Goal: Transaction & Acquisition: Purchase product/service

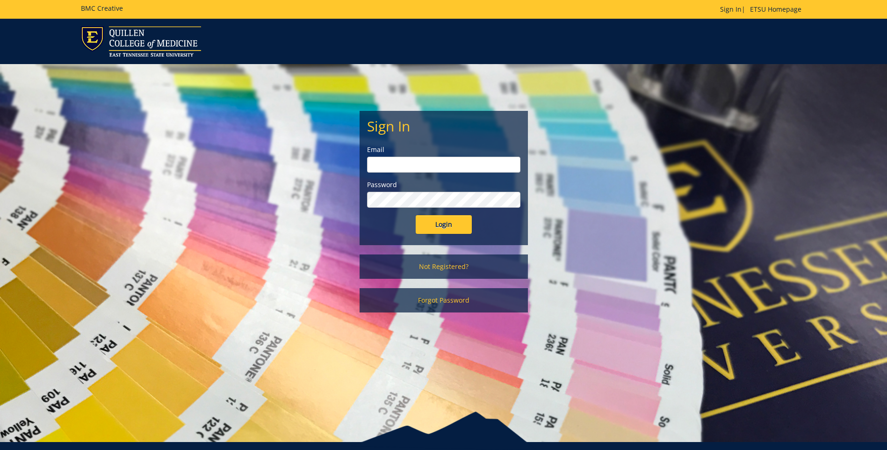
type input "clarklf@etsu.edu"
click at [441, 226] on input "Login" at bounding box center [444, 224] width 56 height 19
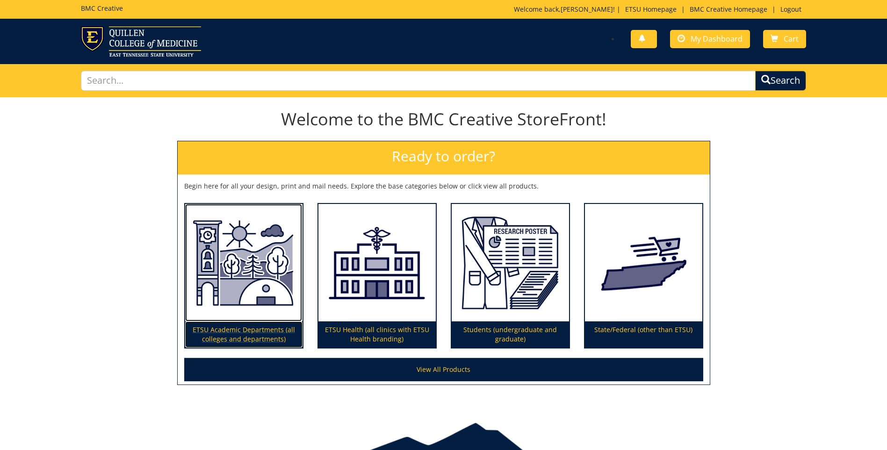
click at [271, 267] on img at bounding box center [243, 263] width 117 height 118
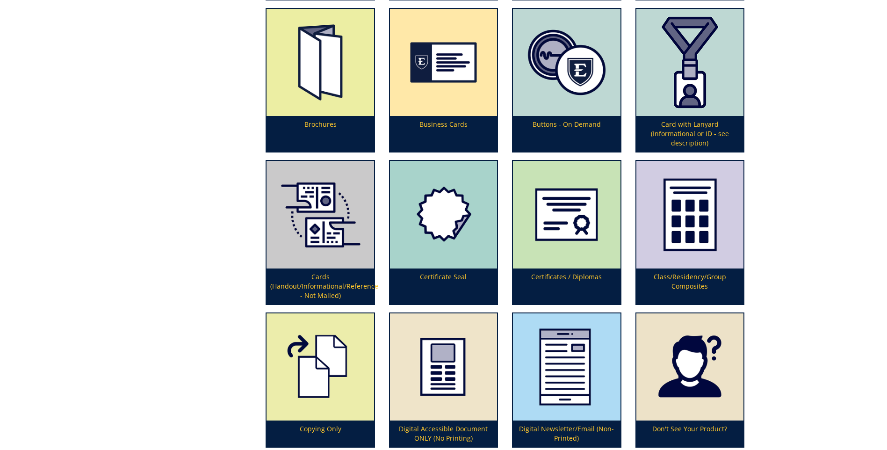
scroll to position [655, 0]
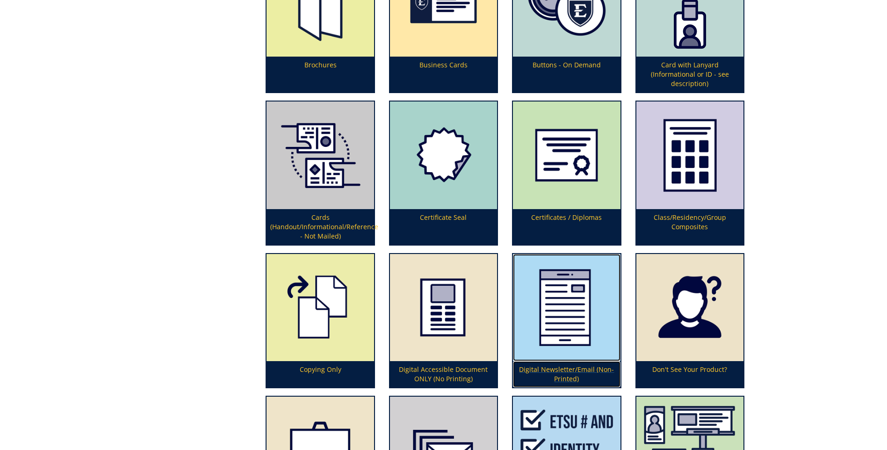
click at [571, 318] on img at bounding box center [566, 307] width 107 height 107
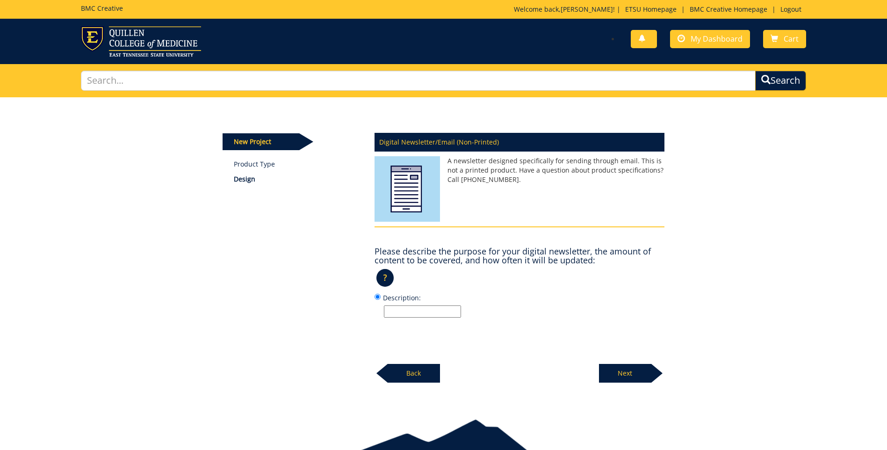
click at [405, 313] on input "Description:" at bounding box center [422, 311] width 77 height 12
type input "3rd qtr 2025"
click at [621, 372] on p "Next" at bounding box center [625, 373] width 52 height 19
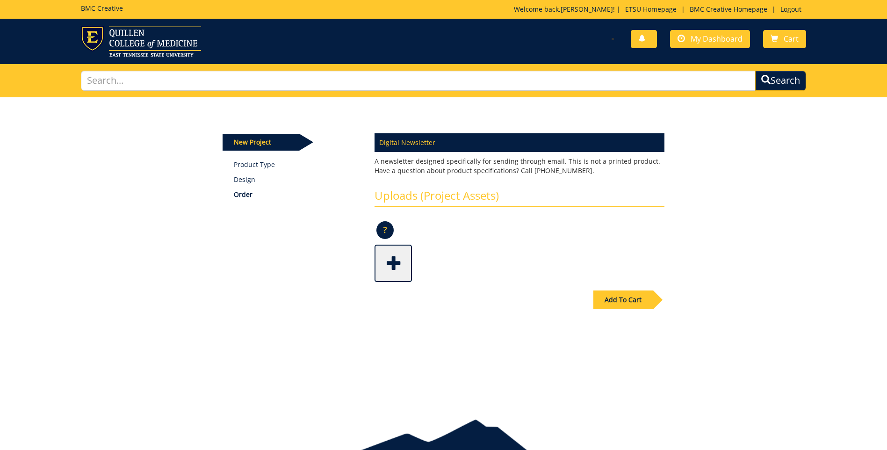
click at [393, 263] on span at bounding box center [394, 262] width 37 height 33
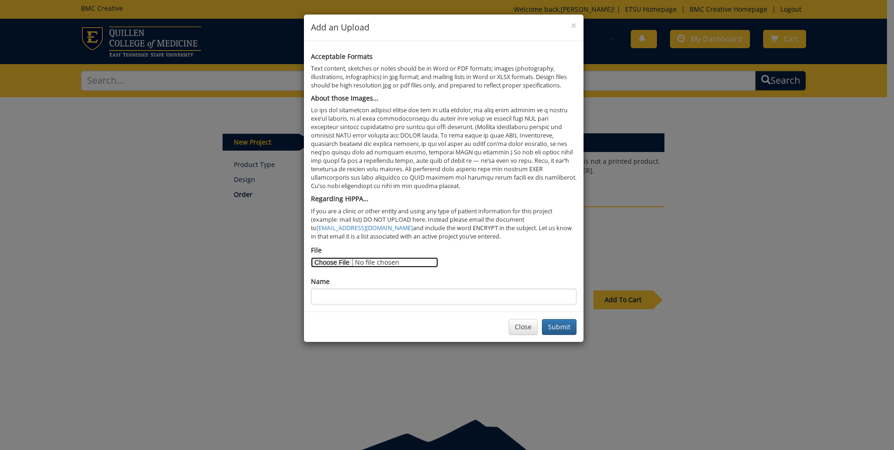
click at [348, 261] on input "File" at bounding box center [374, 262] width 127 height 10
type input "C:\fakepath\3rd qtr. new members.docx"
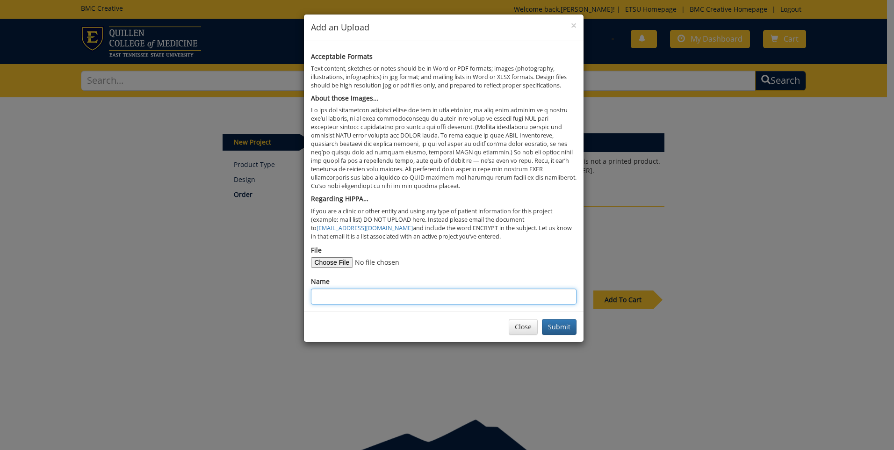
click at [328, 291] on input "Name" at bounding box center [444, 297] width 266 height 16
type input "New members"
click at [564, 331] on button "Submit" at bounding box center [559, 327] width 35 height 16
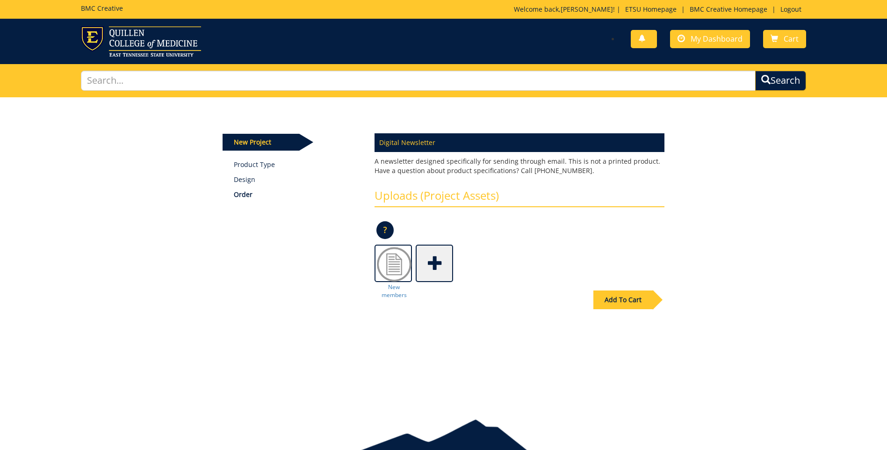
click at [437, 268] on span at bounding box center [435, 262] width 37 height 33
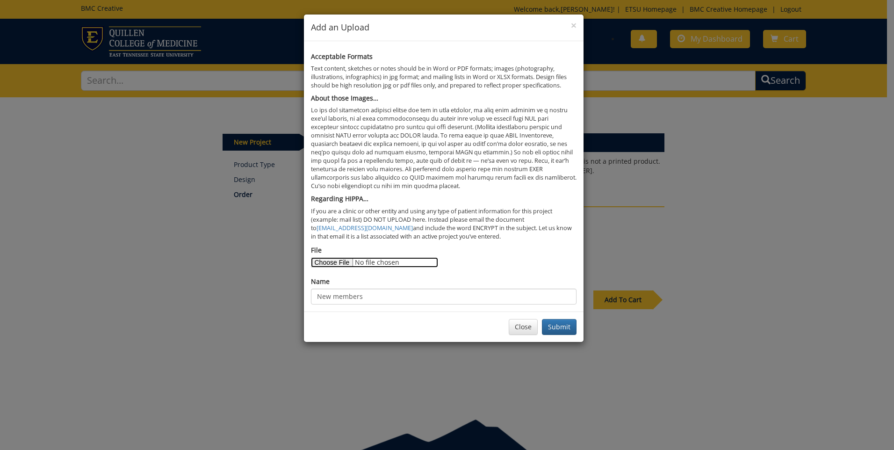
click at [344, 259] on input "File" at bounding box center [374, 262] width 127 height 10
type input "C:\fakepath\Clements article fall 2025 Rural Towns Are Like People.docx"
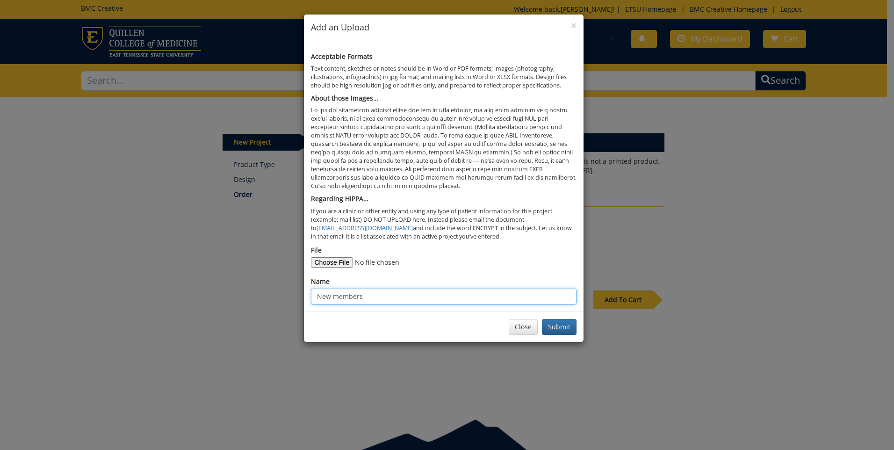
click at [326, 298] on input "New members" at bounding box center [444, 297] width 266 height 16
click at [362, 294] on input "w members" at bounding box center [444, 297] width 266 height 16
type input "w"
type input "Appalachia article"
click at [562, 326] on button "Submit" at bounding box center [559, 327] width 35 height 16
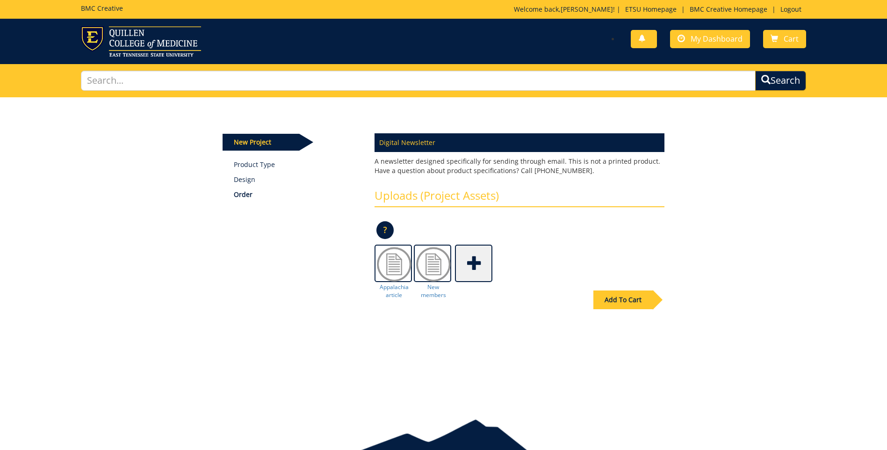
click at [474, 264] on span at bounding box center [474, 262] width 37 height 33
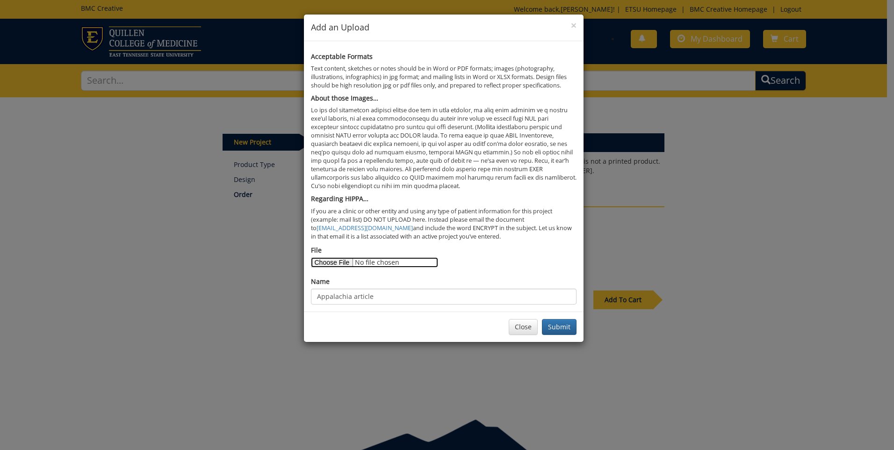
click at [344, 264] on input "File" at bounding box center [374, 262] width 127 height 10
type input "C:\fakepath\appalachia photo.jpg"
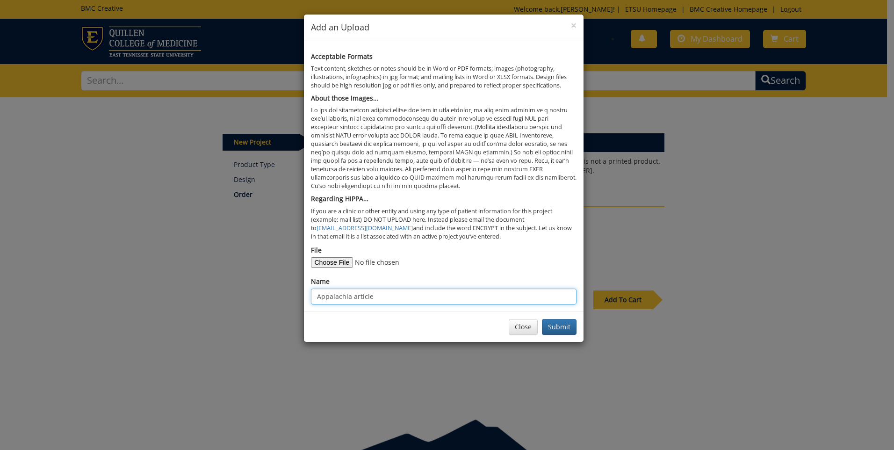
click at [376, 293] on input "Appalachia article" at bounding box center [444, 297] width 266 height 16
type input "Appalachia photo for article"
click at [561, 332] on button "Submit" at bounding box center [559, 327] width 35 height 16
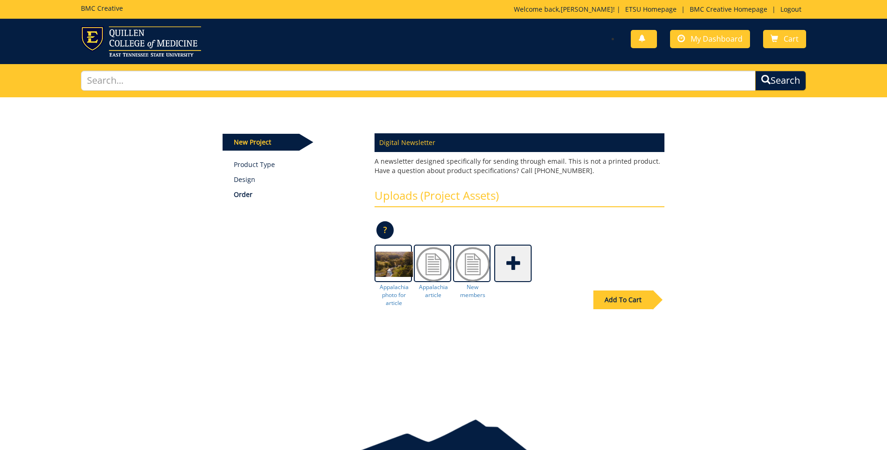
click at [519, 261] on span at bounding box center [513, 262] width 37 height 33
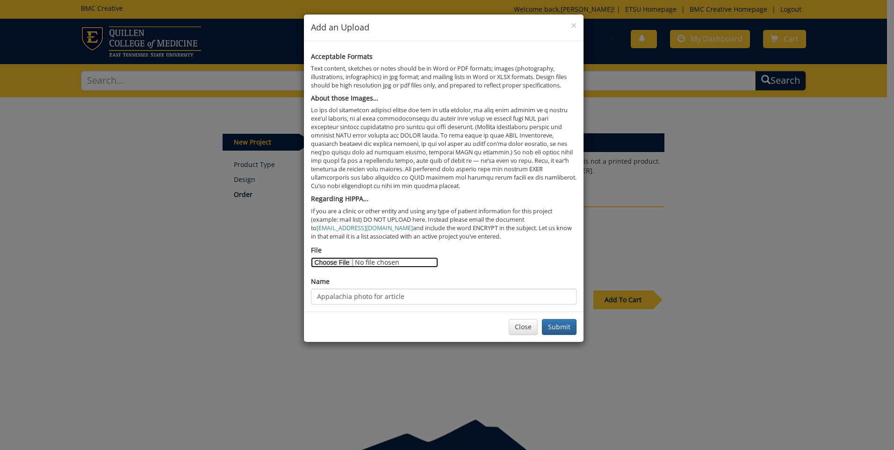
click at [342, 262] on input "File" at bounding box center [374, 262] width 127 height 10
click at [339, 259] on input "File" at bounding box center [374, 262] width 127 height 10
type input "C:\fakepath\The Strong BRAIN Institute celebrates its 5th Birthday and the ETSU…"
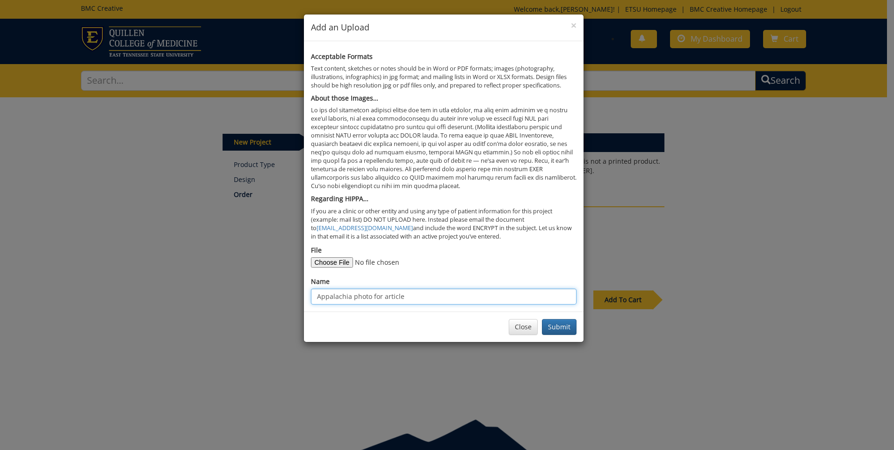
click at [320, 296] on input "Appalachia photo for article" at bounding box center [444, 297] width 266 height 16
type input "ppalachia photo for article"
drag, startPoint x: 402, startPoint y: 297, endPoint x: 312, endPoint y: 308, distance: 90.4
click at [312, 308] on div "Acceptable Formats Text content, sketches or notes should be in Word or PDF for…" at bounding box center [444, 176] width 280 height 270
type input "College of Nursing/ 5th birthday article"
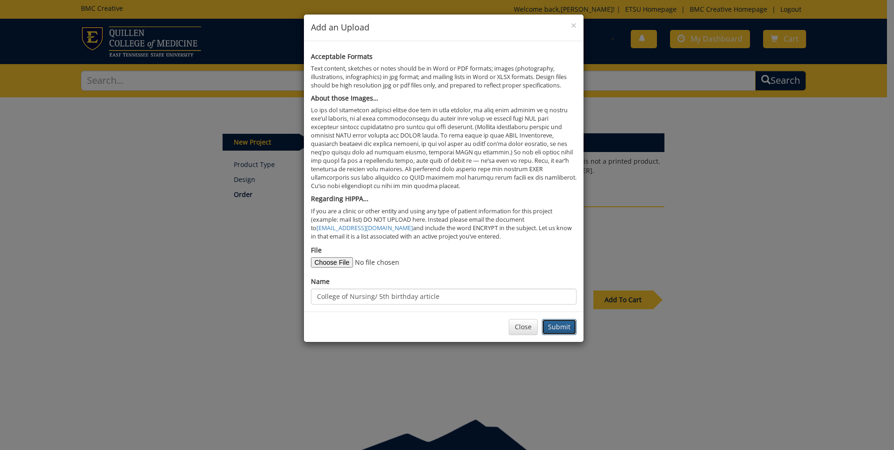
click at [566, 331] on button "Submit" at bounding box center [559, 327] width 35 height 16
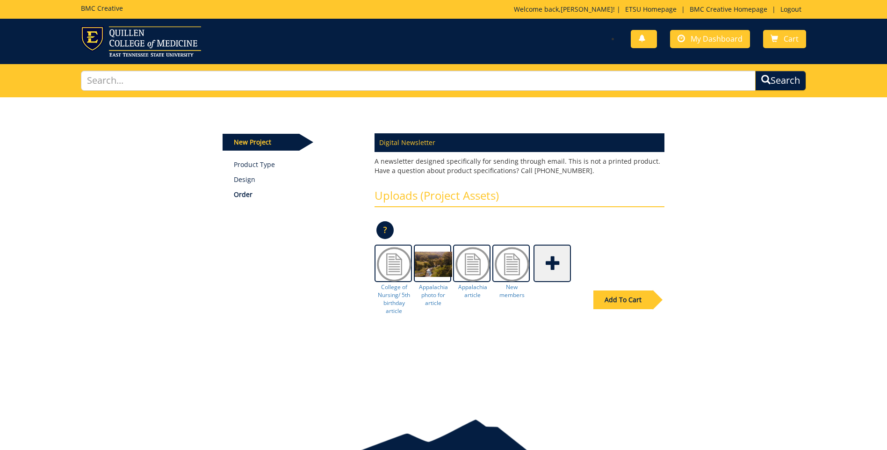
click at [557, 261] on span at bounding box center [553, 262] width 37 height 33
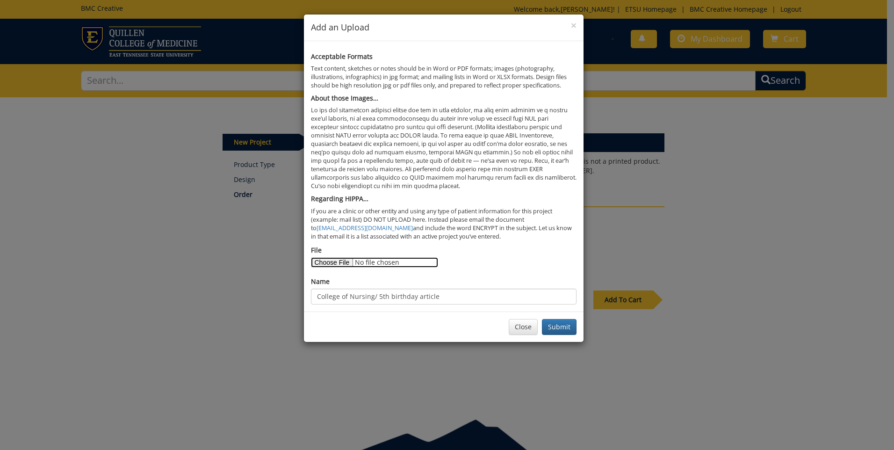
click at [342, 265] on input "File" at bounding box center [374, 262] width 127 height 10
type input "C:\fakepath\Photo college of nursing.jpg"
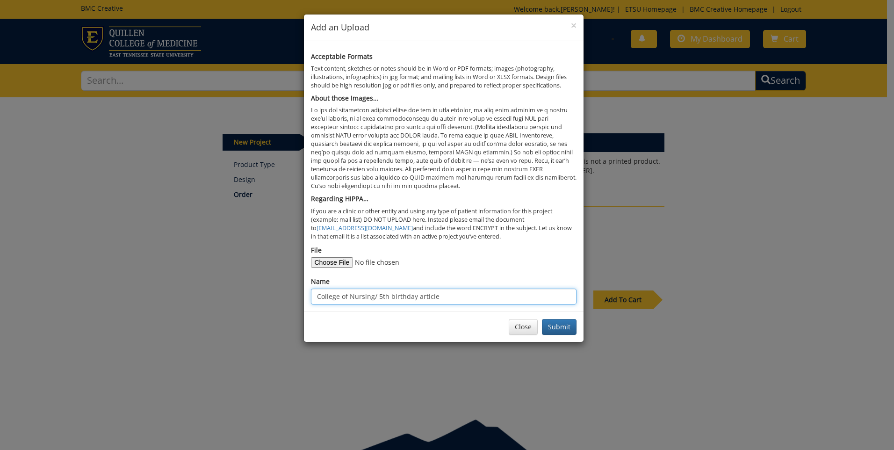
click at [437, 292] on input "College of Nursing/ 5th birthday article" at bounding box center [444, 297] width 266 height 16
type input "College of Nursing/ 5th birthday photo"
click at [563, 327] on button "Submit" at bounding box center [559, 327] width 35 height 16
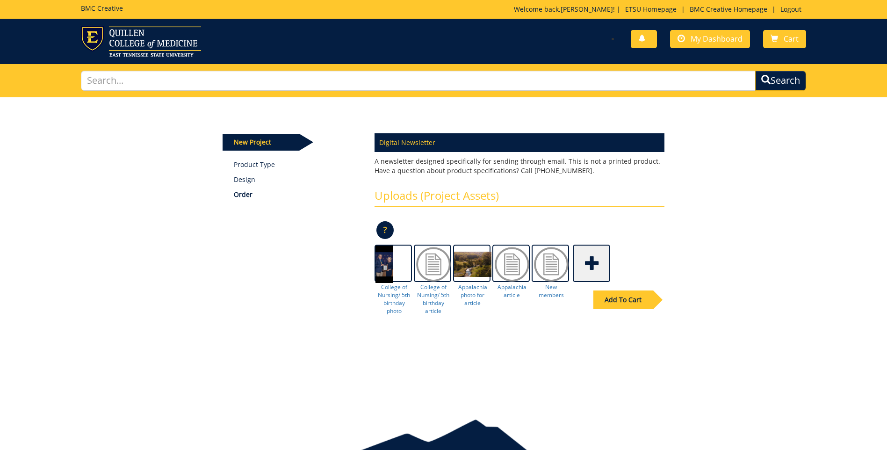
click at [590, 261] on span at bounding box center [592, 262] width 37 height 33
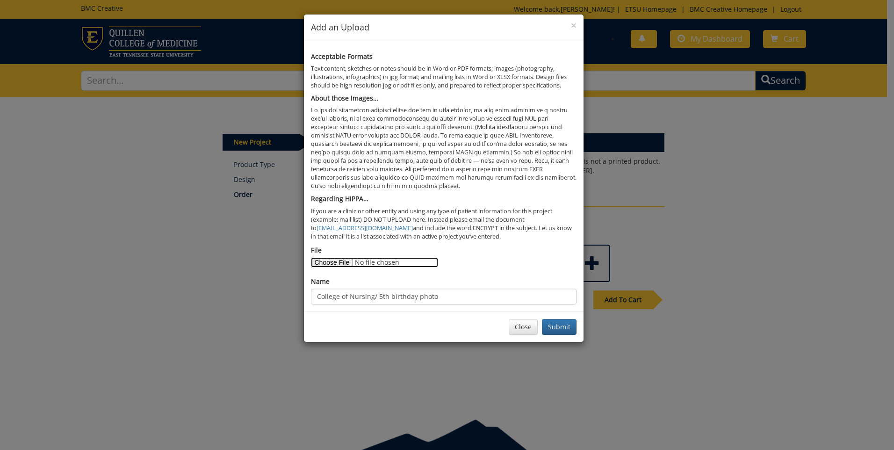
click at [330, 263] on input "File" at bounding box center [374, 262] width 127 height 10
type input "C:\fakepath\RISE- complete article.docx"
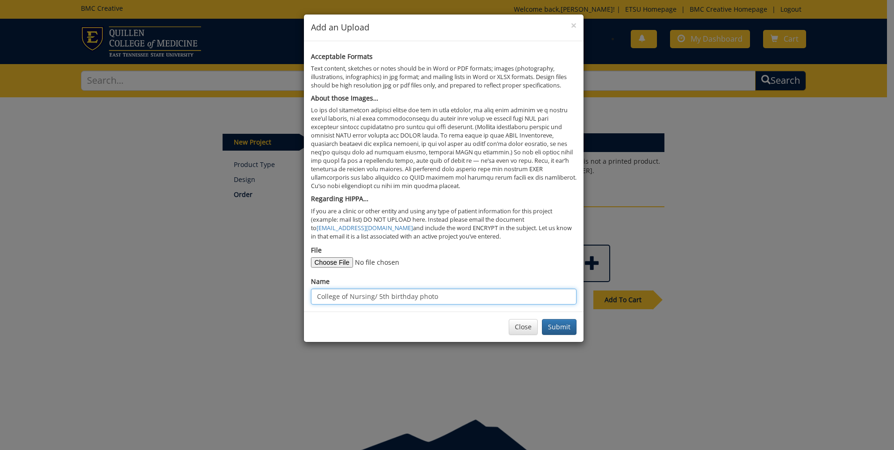
drag, startPoint x: 454, startPoint y: 297, endPoint x: 280, endPoint y: 303, distance: 174.1
click at [304, 300] on div "Acceptable Formats Text content, sketches or notes should be in Word or PDF for…" at bounding box center [444, 176] width 280 height 270
type input "RISE article"
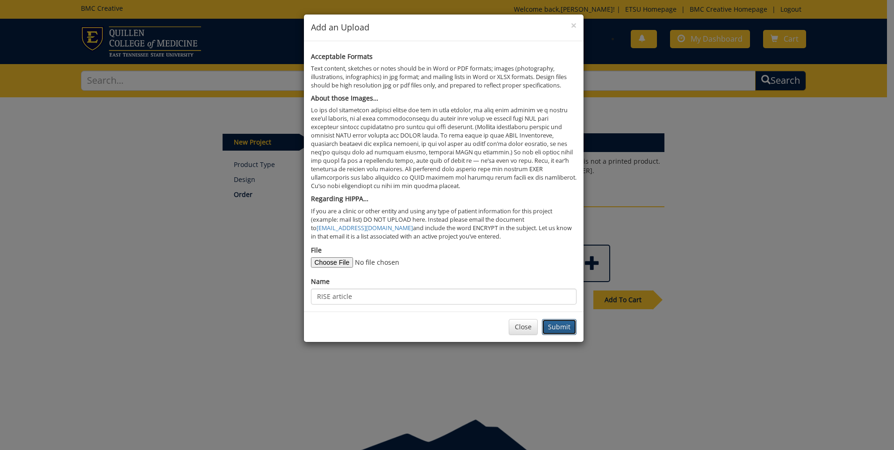
click at [563, 326] on button "Submit" at bounding box center [559, 327] width 35 height 16
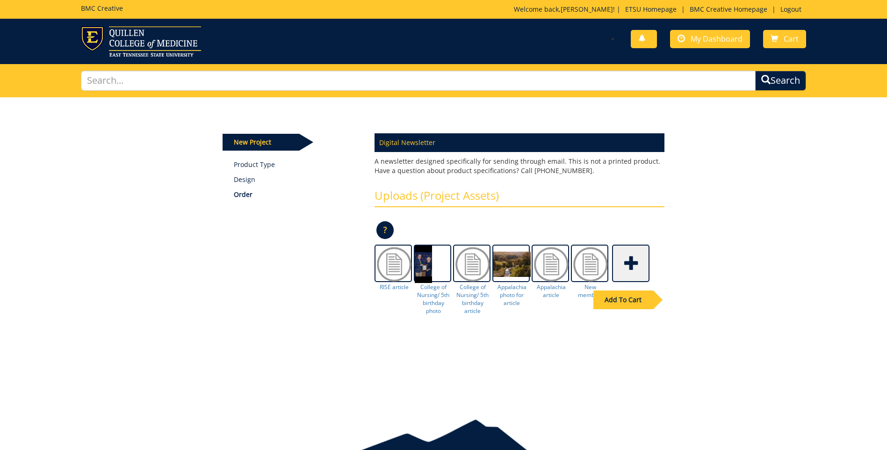
click at [634, 266] on span at bounding box center [631, 262] width 37 height 33
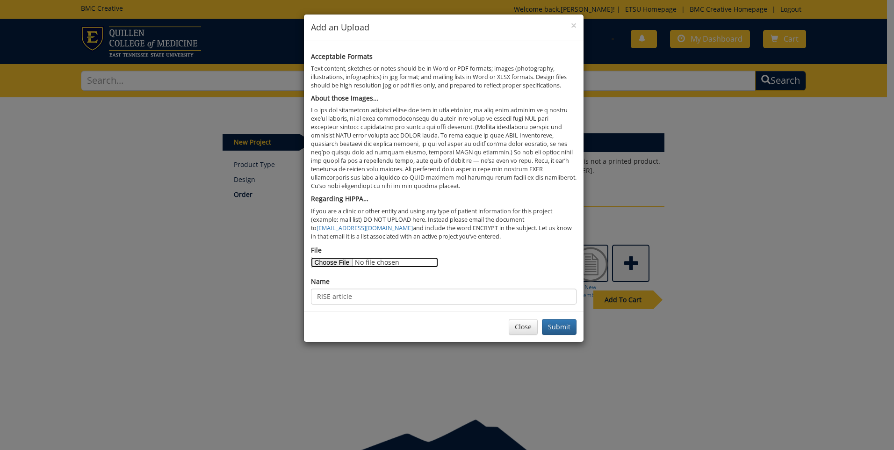
click at [319, 265] on input "File" at bounding box center [374, 262] width 127 height 10
type input "C:\fakepath\RISE photo.jpeg"
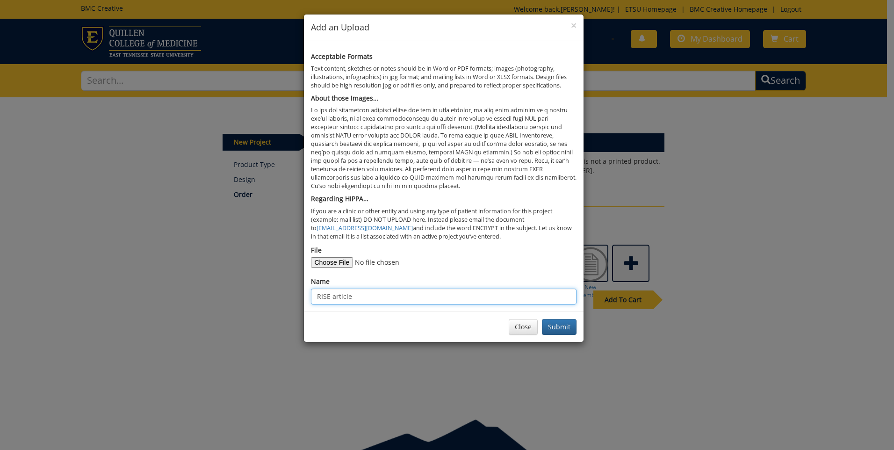
click at [352, 295] on input "RISE article" at bounding box center [444, 297] width 266 height 16
type input "RISE photo"
click at [564, 326] on button "Submit" at bounding box center [559, 327] width 35 height 16
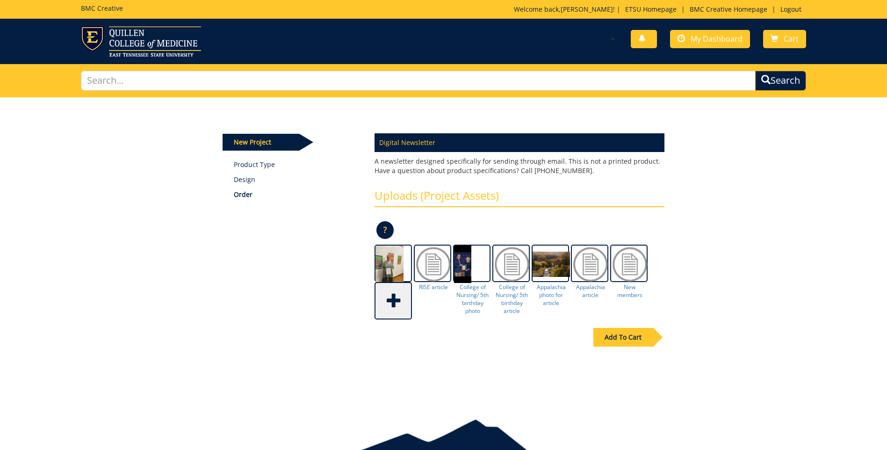
click at [393, 300] on span at bounding box center [394, 299] width 37 height 33
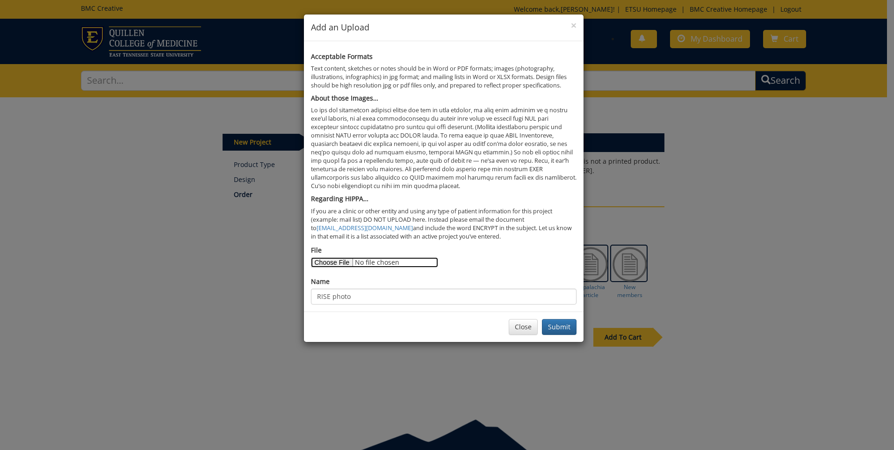
click at [317, 263] on input "File" at bounding box center [374, 262] width 127 height 10
type input "C:\fakepath\Students STRONG.docx"
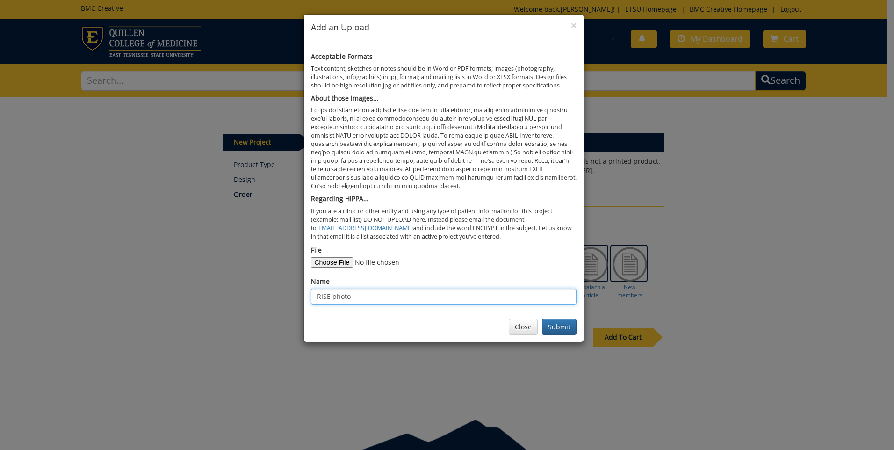
click at [355, 300] on input "RISE photo" at bounding box center [444, 297] width 266 height 16
type input "R"
type input "Students STRONG article"
click at [569, 326] on button "Submit" at bounding box center [559, 327] width 35 height 16
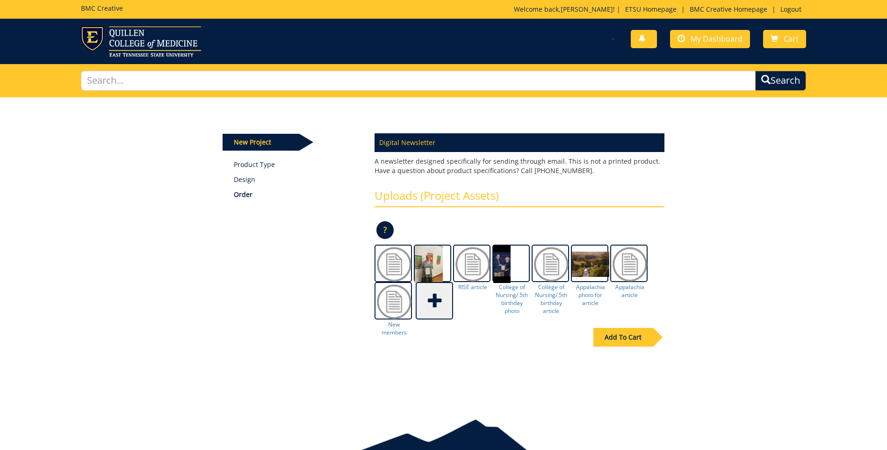
click at [433, 305] on span at bounding box center [435, 299] width 37 height 33
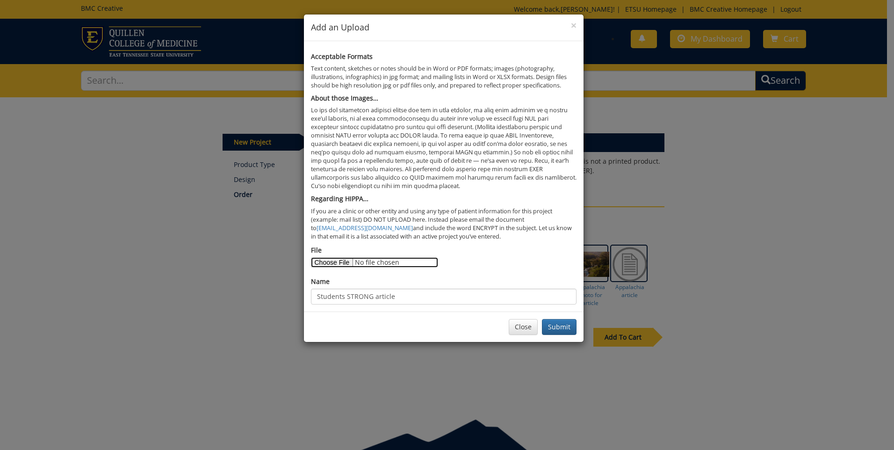
click at [333, 262] on input "File" at bounding box center [374, 262] width 127 height 10
type input "C:\fakepath\processed-1AFC87F7-B9ED-4D10-8504-C4305E321E83.jpeg"
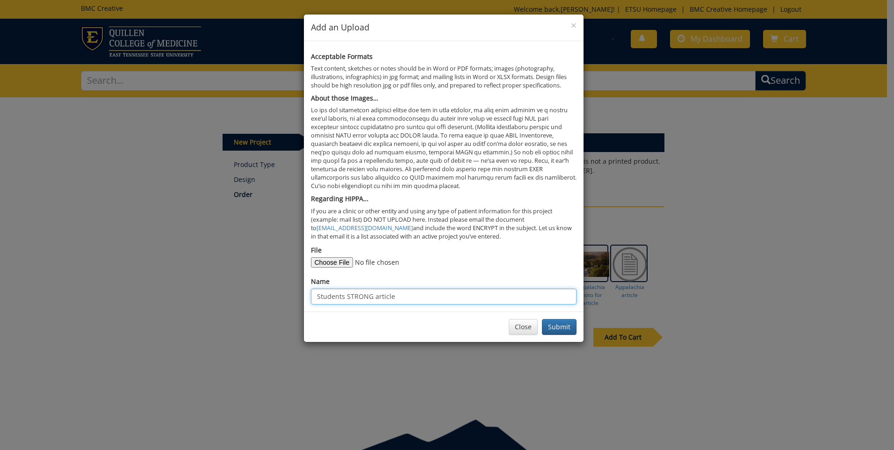
drag, startPoint x: 396, startPoint y: 297, endPoint x: 309, endPoint y: 297, distance: 86.5
click at [309, 297] on div "Acceptable Formats Text content, sketches or notes should be in Word or PDF for…" at bounding box center [444, 176] width 280 height 270
click at [337, 299] on input "Photo Students Strong" at bounding box center [444, 297] width 266 height 16
type input "Photo 1 Students Strong"
click at [561, 327] on button "Submit" at bounding box center [559, 327] width 35 height 16
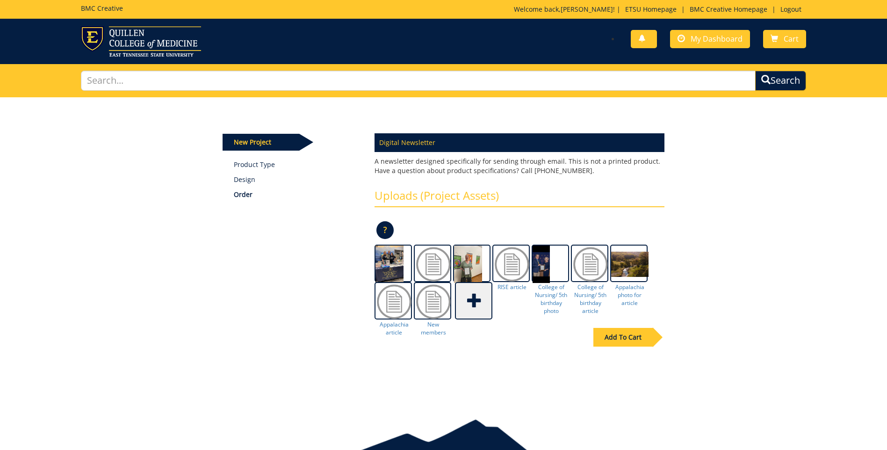
click at [476, 296] on span at bounding box center [474, 299] width 37 height 33
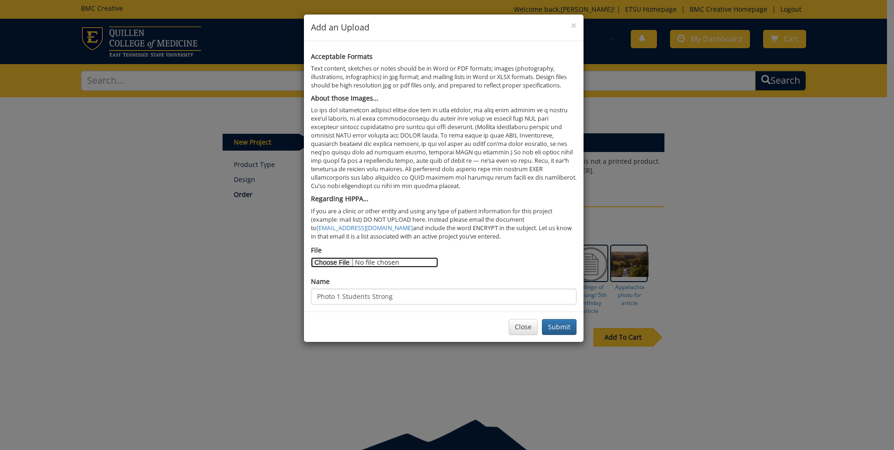
click at [329, 261] on input "File" at bounding box center [374, 262] width 127 height 10
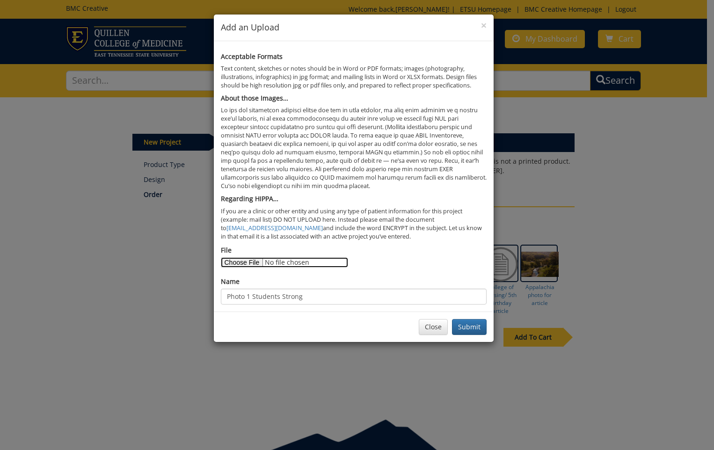
click at [252, 267] on input "File" at bounding box center [284, 262] width 127 height 10
type input "C:\fakepath\processed-BDDAD738-3F50-490A-A2CD-F9A18051C751.jpeg"
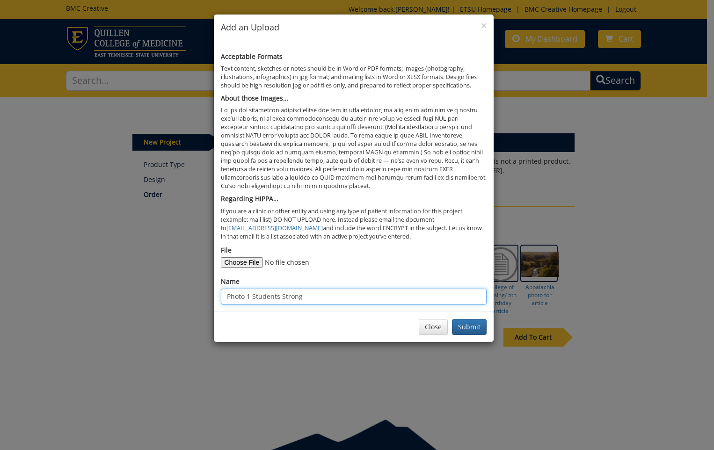
click at [250, 297] on input "Photo 1 Students Strong" at bounding box center [354, 297] width 266 height 16
type input "Photo 2 Students Strong"
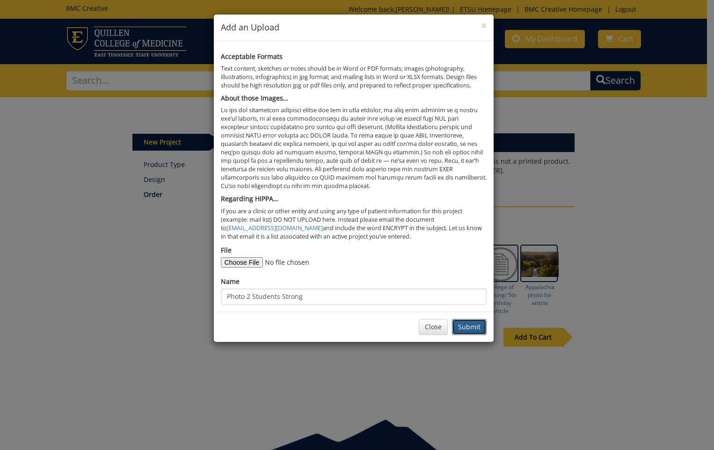
click at [473, 326] on button "Submit" at bounding box center [469, 327] width 35 height 16
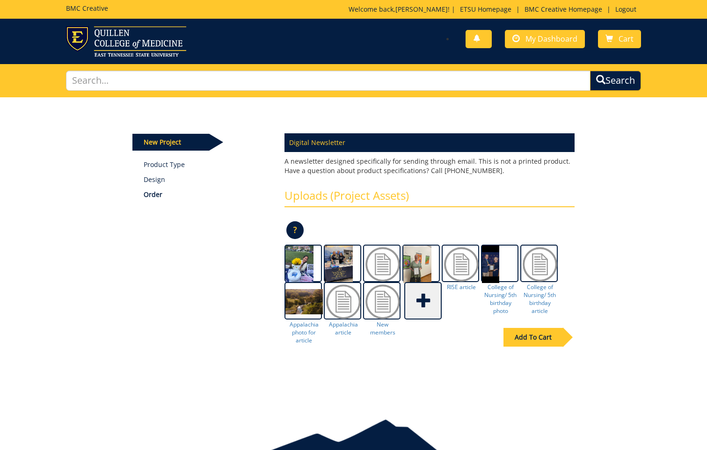
click at [426, 300] on span at bounding box center [423, 299] width 37 height 33
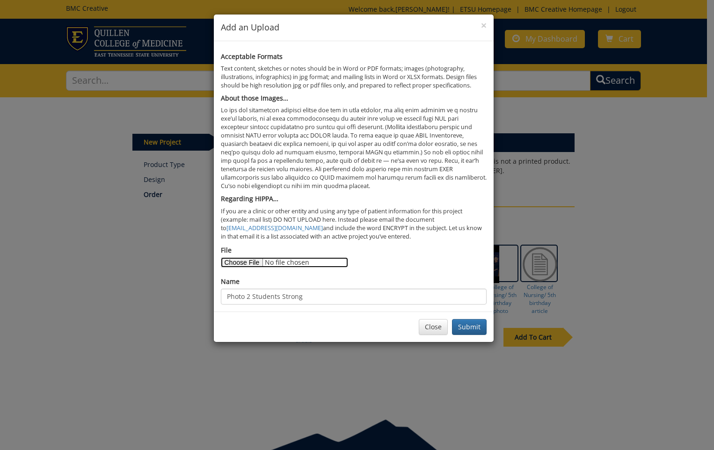
click at [256, 263] on input "File" at bounding box center [284, 262] width 127 height 10
type input "C:\fakepath\processed-C55290DF-792E-4A69-A011-A53CFD6299F0.jpeg"
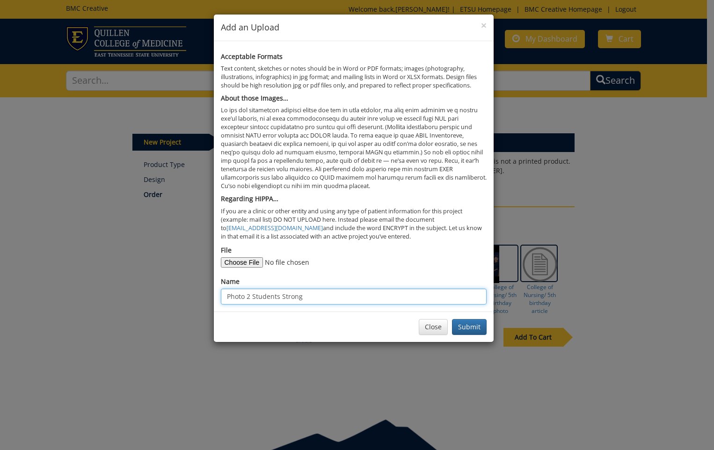
click at [251, 291] on input "Photo 2 Students Strong" at bounding box center [354, 297] width 266 height 16
type input "Photo 3 Students Strong"
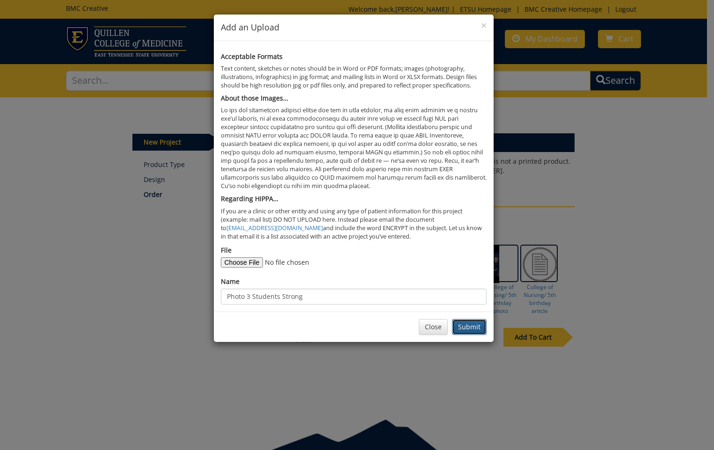
click at [473, 326] on button "Submit" at bounding box center [469, 327] width 35 height 16
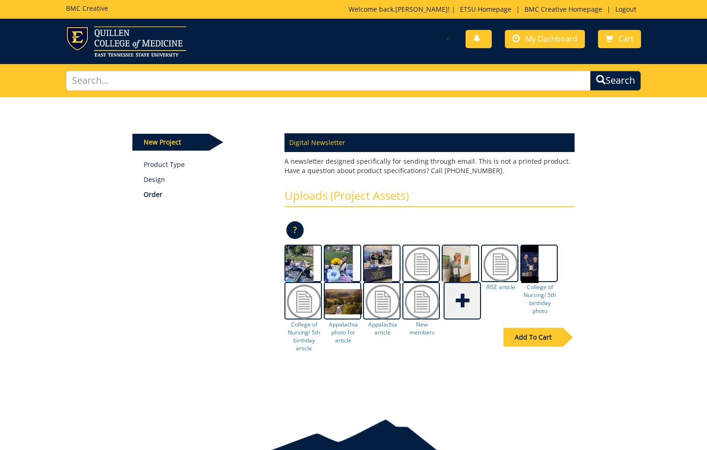
click at [461, 304] on span at bounding box center [462, 299] width 37 height 33
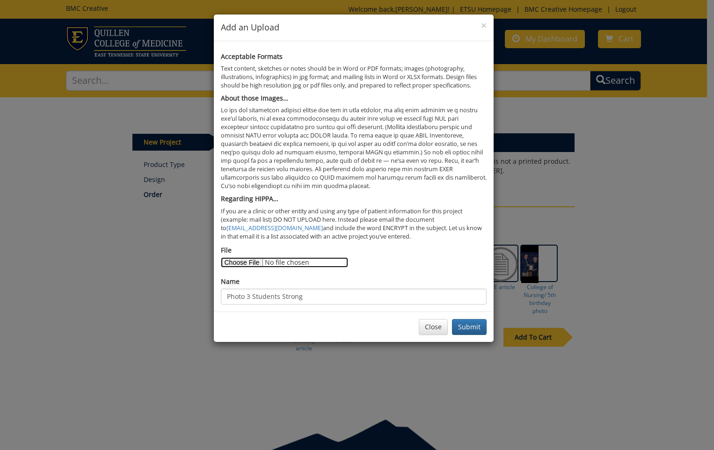
click at [246, 265] on input "File" at bounding box center [284, 262] width 127 height 10
type input "C:\fakepath\SBI Learning Resources-3rd.docx"
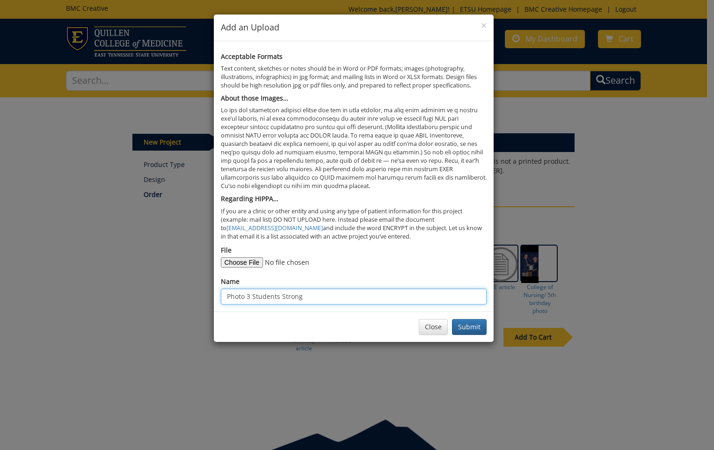
drag, startPoint x: 305, startPoint y: 297, endPoint x: 218, endPoint y: 300, distance: 87.0
click at [218, 300] on div "Acceptable Formats Text content, sketches or notes should be in Word or PDF for…" at bounding box center [354, 176] width 280 height 270
type input "SBI Learning Resources"
click at [472, 328] on button "Submit" at bounding box center [469, 327] width 35 height 16
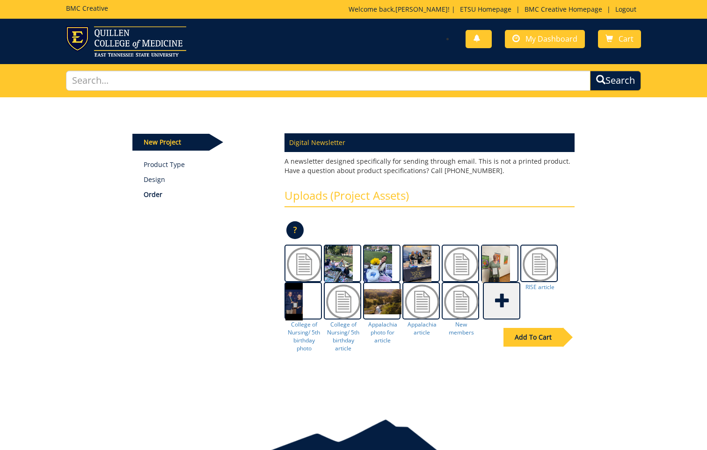
click at [501, 299] on span at bounding box center [502, 299] width 37 height 33
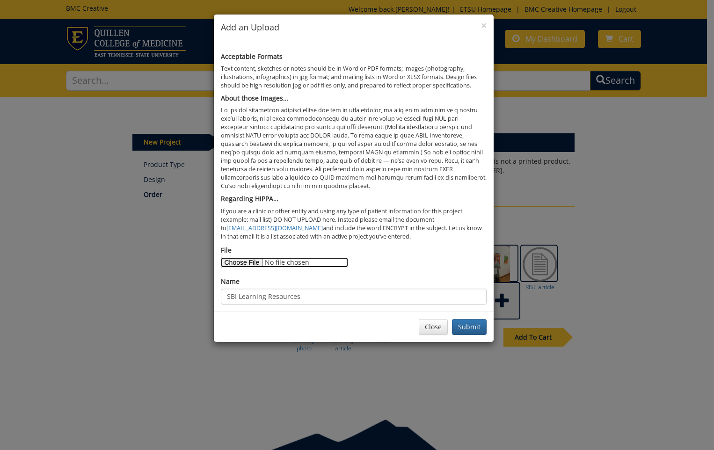
click at [243, 262] on input "File" at bounding box center [284, 262] width 127 height 10
type input "C:\fakepath\college of nursing photo 2.PNG"
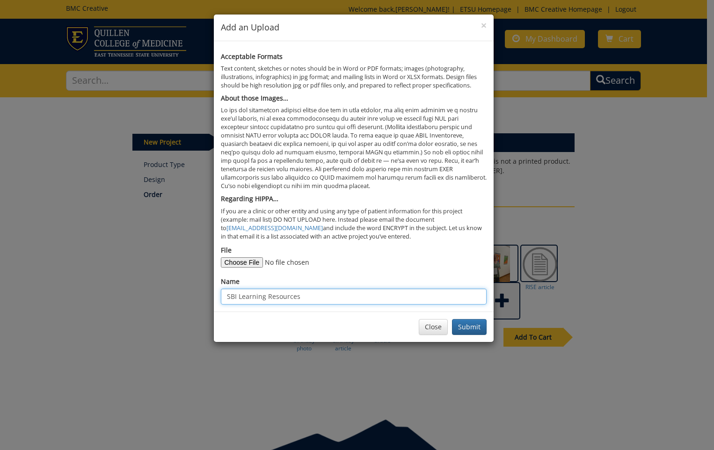
drag, startPoint x: 303, startPoint y: 296, endPoint x: 201, endPoint y: 294, distance: 102.0
click at [201, 294] on div "× Add an Upload Acceptable Formats Text content, sketches or notes should be in…" at bounding box center [357, 225] width 714 height 450
type input "College of Nursing photo 2"
click at [474, 326] on button "Submit" at bounding box center [469, 327] width 35 height 16
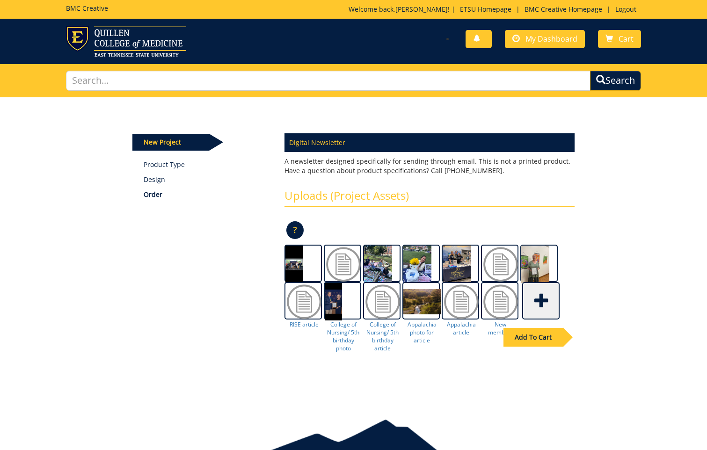
click at [542, 298] on span at bounding box center [541, 299] width 37 height 33
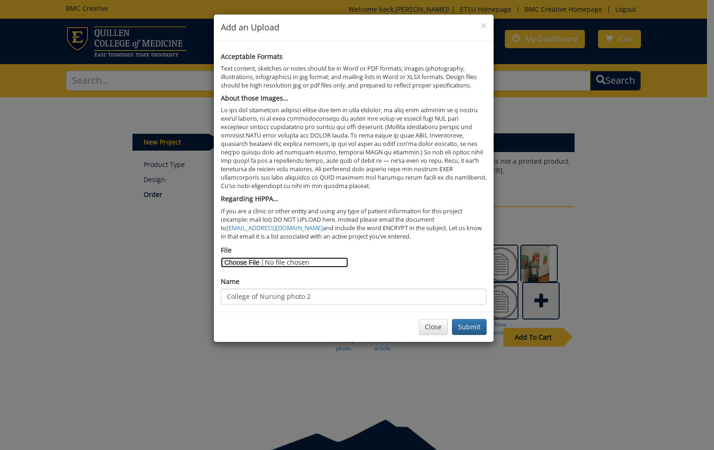
click at [254, 262] on input "File" at bounding box center [284, 262] width 127 height 10
type input "C:\fakepath\Parwin intro.docx"
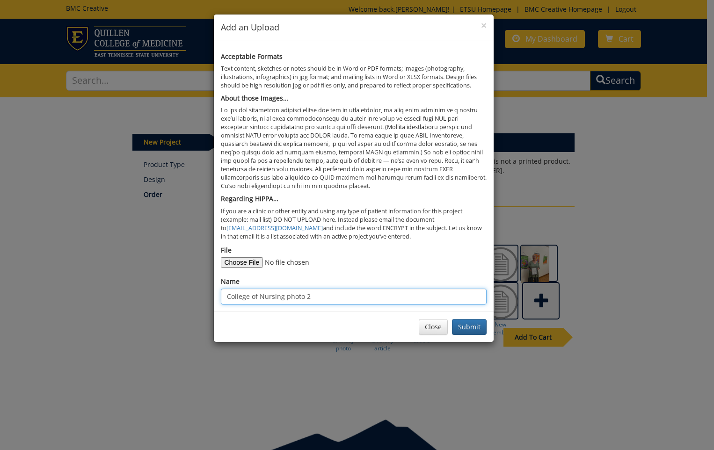
click at [316, 293] on input "College of Nursing photo 2" at bounding box center [354, 297] width 266 height 16
type input "C"
type input "Get to Know- Parwin"
click at [476, 326] on button "Submit" at bounding box center [469, 327] width 35 height 16
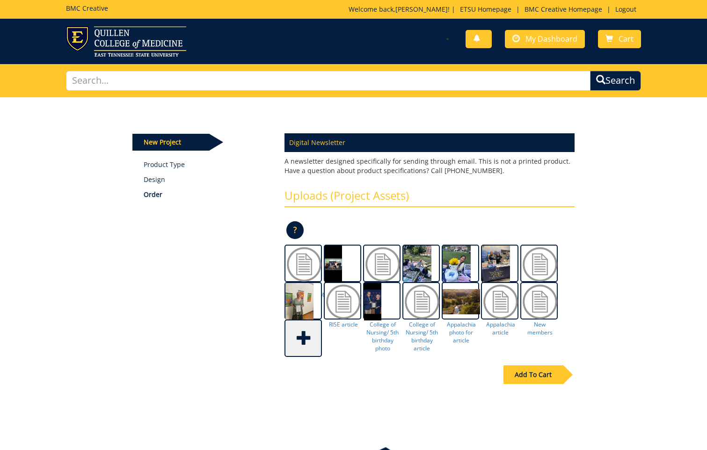
click at [302, 337] on span at bounding box center [303, 337] width 37 height 33
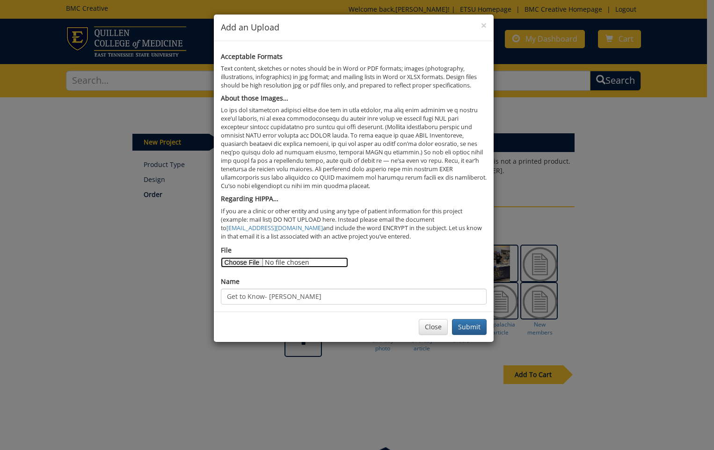
click at [251, 264] on input "File" at bounding box center [284, 262] width 127 height 10
type input "C:\fakepath\Pari_pic 2.jpeg"
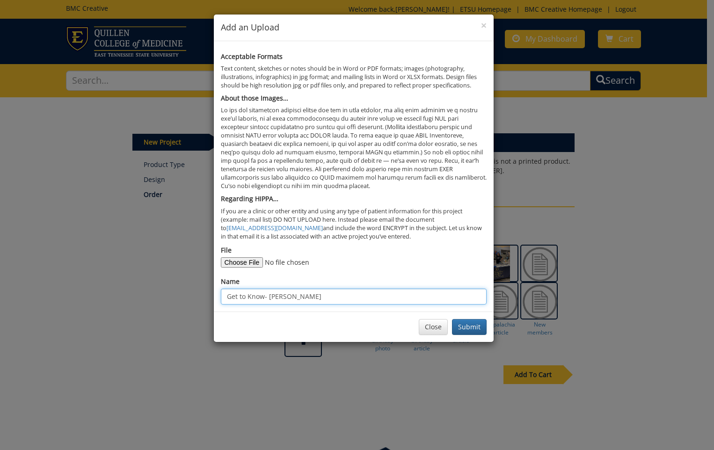
drag, startPoint x: 298, startPoint y: 294, endPoint x: 215, endPoint y: 293, distance: 83.7
click at [215, 293] on div "Acceptable Formats Text content, sketches or notes should be in Word or PDF for…" at bounding box center [354, 176] width 280 height 270
type input "Parwin photo"
click at [465, 329] on button "Submit" at bounding box center [469, 327] width 35 height 16
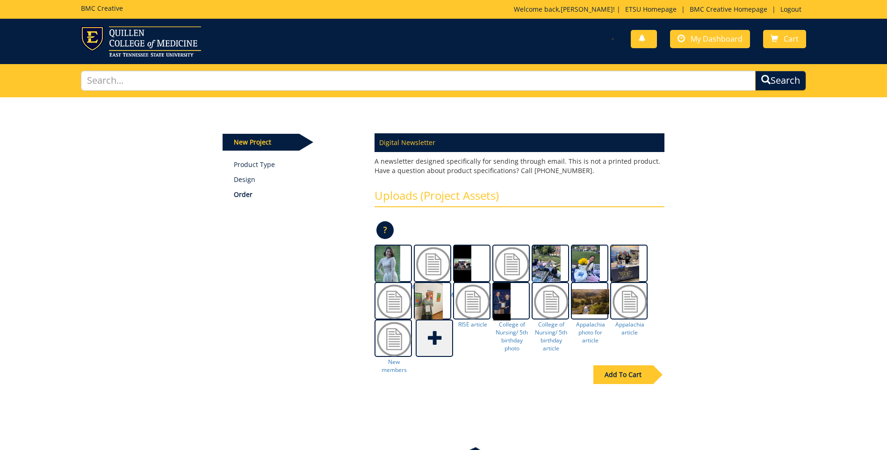
click at [623, 375] on div "Add To Cart" at bounding box center [622, 374] width 59 height 19
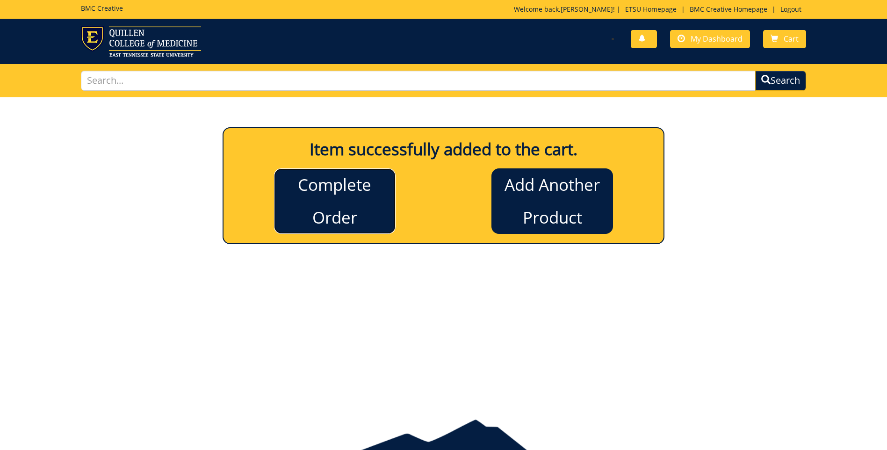
click at [363, 195] on link "Complete Order" at bounding box center [335, 200] width 122 height 65
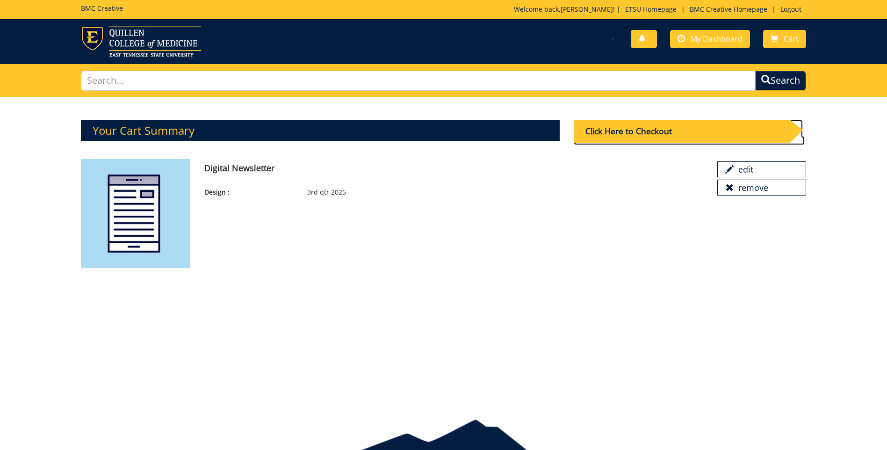
click at [648, 128] on div "Click Here to Checkout" at bounding box center [682, 131] width 216 height 23
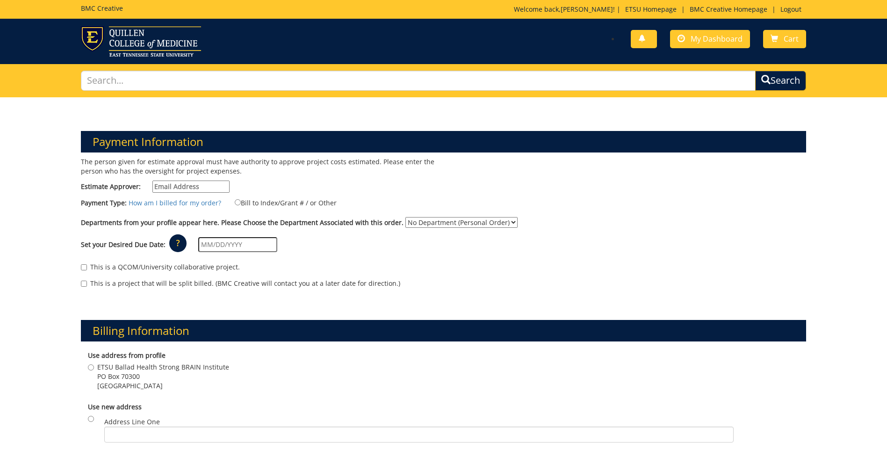
click at [199, 186] on input "Estimate Approver:" at bounding box center [190, 187] width 77 height 12
type input "[EMAIL_ADDRESS][DOMAIN_NAME]"
click at [235, 202] on input "Bill to Index/Grant # / or Other" at bounding box center [238, 202] width 6 height 6
radio input "true"
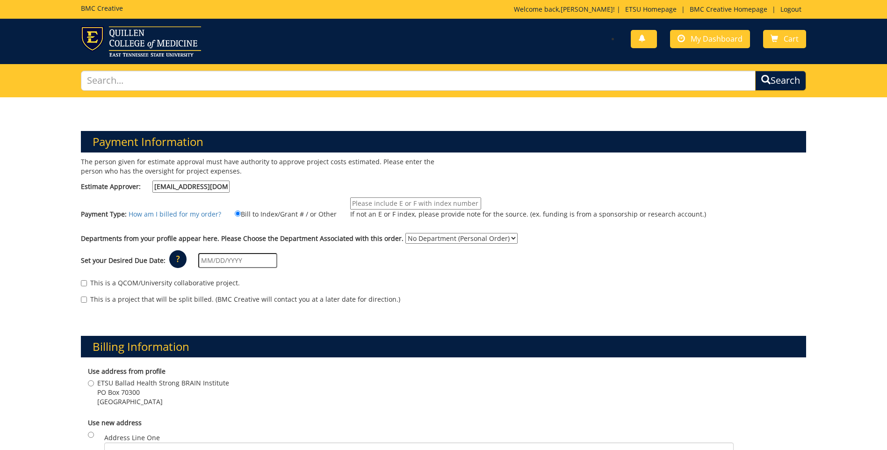
click at [350, 204] on input "If not an E or F index, please provide note for the source. (ex. funding is fro…" at bounding box center [415, 203] width 131 height 12
type input "E24126"
click at [500, 235] on select "No Department (Personal Order) Psychology" at bounding box center [461, 238] width 112 height 11
select select "153"
click at [405, 233] on select "No Department (Personal Order) Psychology" at bounding box center [461, 238] width 112 height 11
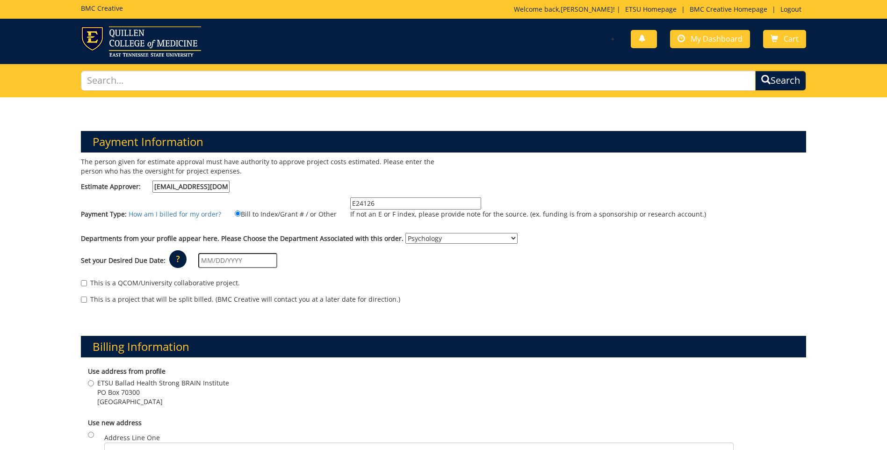
click at [211, 257] on input "text" at bounding box center [237, 260] width 79 height 15
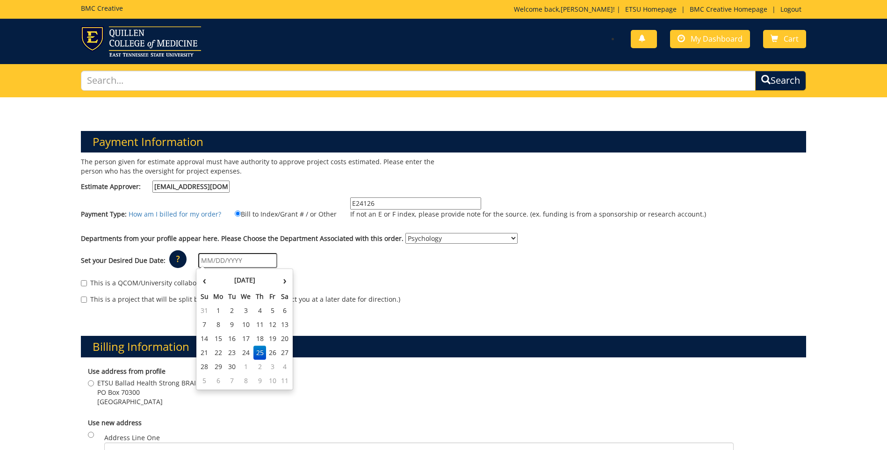
click at [201, 260] on input "text" at bounding box center [237, 260] width 79 height 15
click at [283, 280] on th "›" at bounding box center [285, 280] width 12 height 19
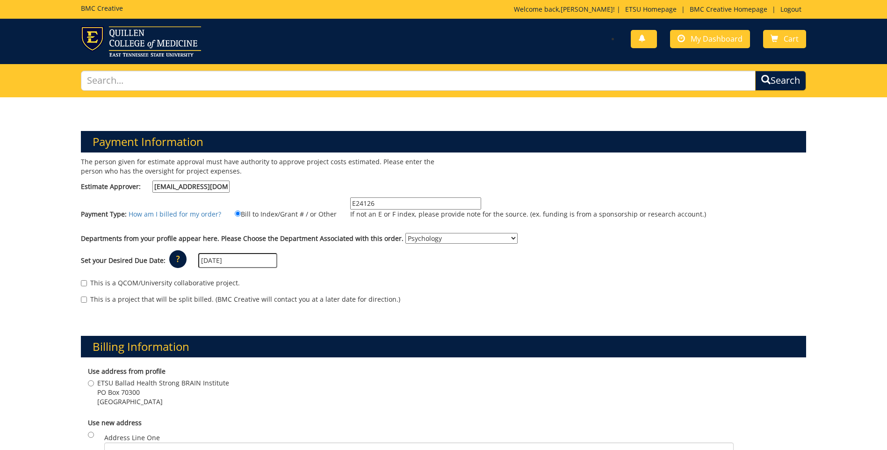
click at [405, 274] on div "This is a QCOM/University collaborative project. This is a project that will be…" at bounding box center [443, 294] width 739 height 40
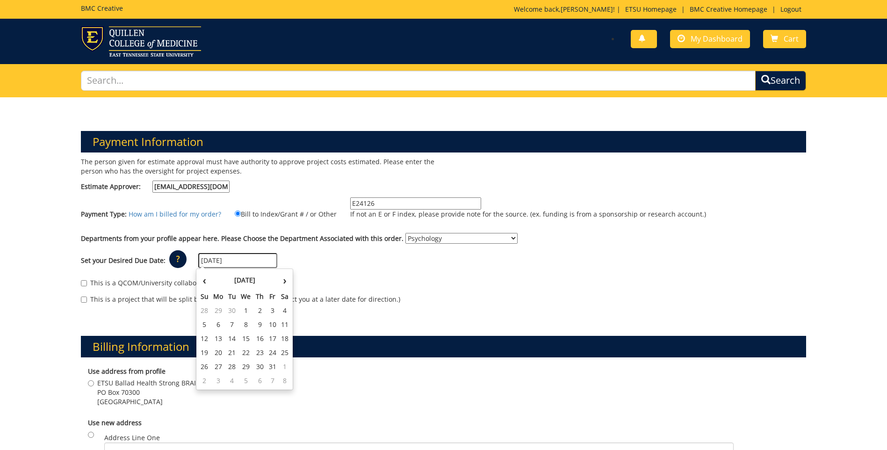
click at [205, 260] on input "09/25/2025" at bounding box center [237, 260] width 79 height 15
click at [217, 348] on td "20" at bounding box center [218, 353] width 15 height 14
type input "[DATE]"
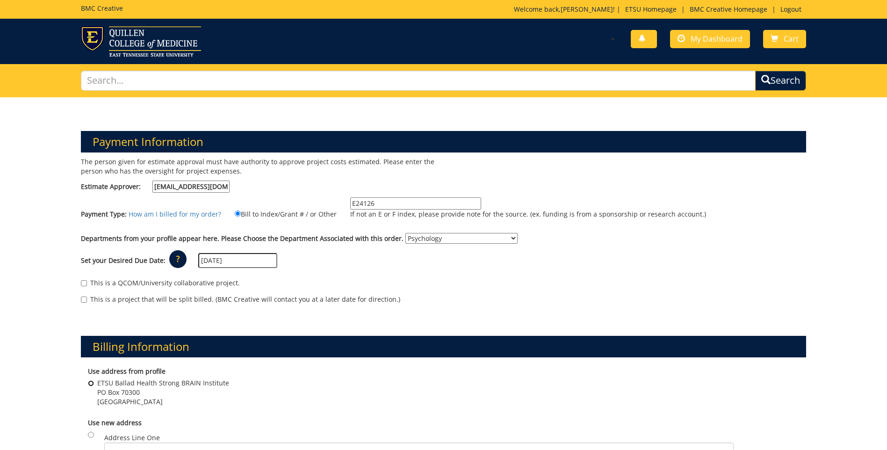
click at [89, 385] on input "ETSU Ballad Health Strong BRAIN Institute PO Box 70300 Johnson City , TN 37601" at bounding box center [91, 383] width 6 height 6
radio input "true"
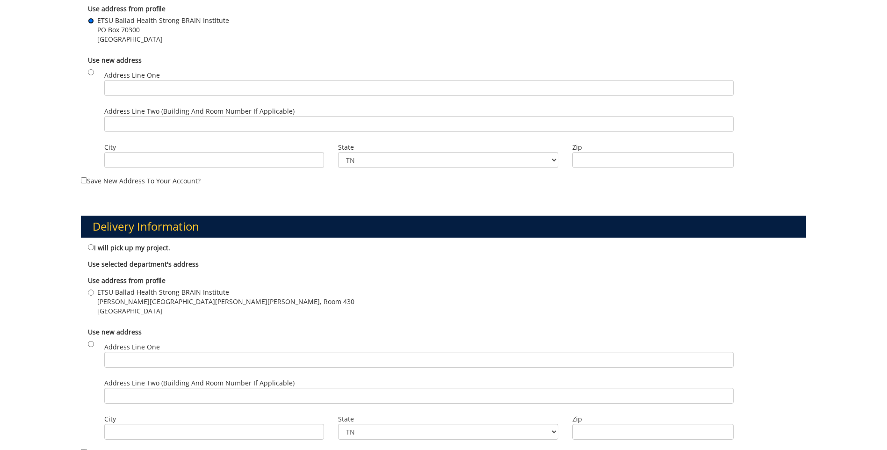
scroll to position [374, 0]
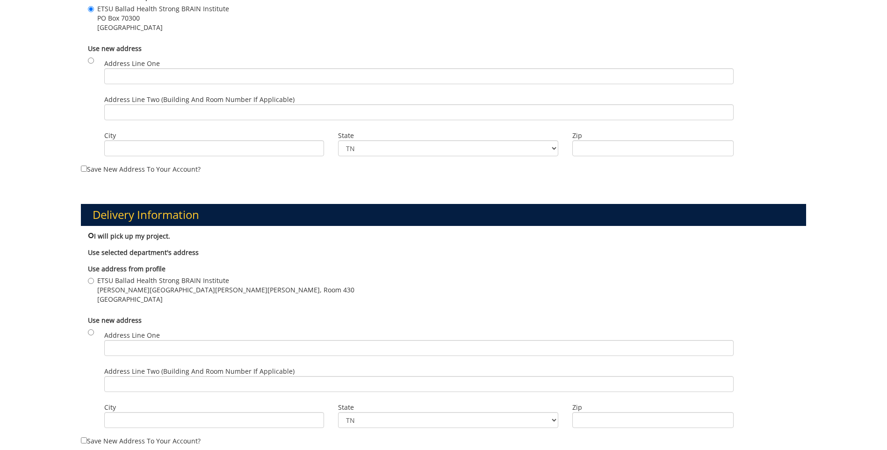
click at [91, 235] on input "I will pick up my project." at bounding box center [91, 235] width 6 height 6
radio input "true"
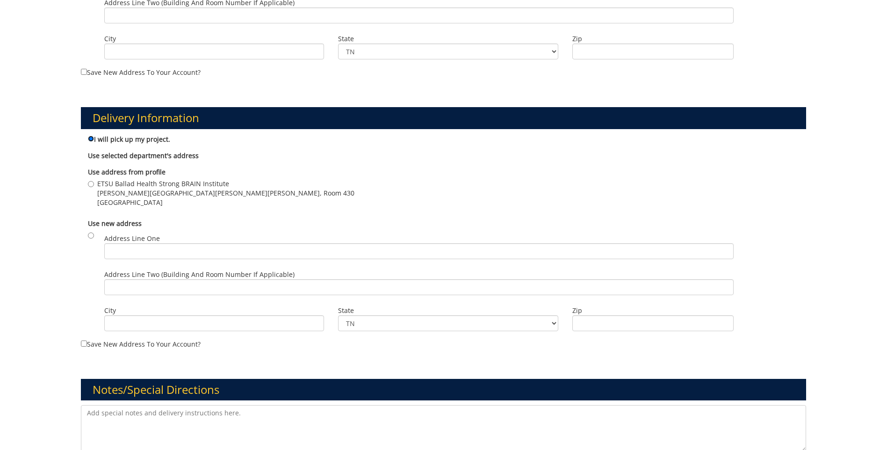
scroll to position [561, 0]
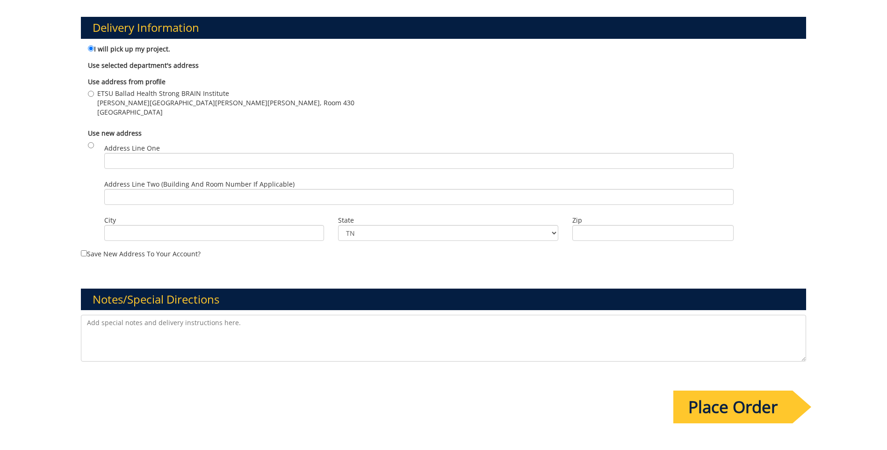
click at [751, 407] on input "Place Order" at bounding box center [732, 407] width 119 height 33
